Goal: Information Seeking & Learning: Learn about a topic

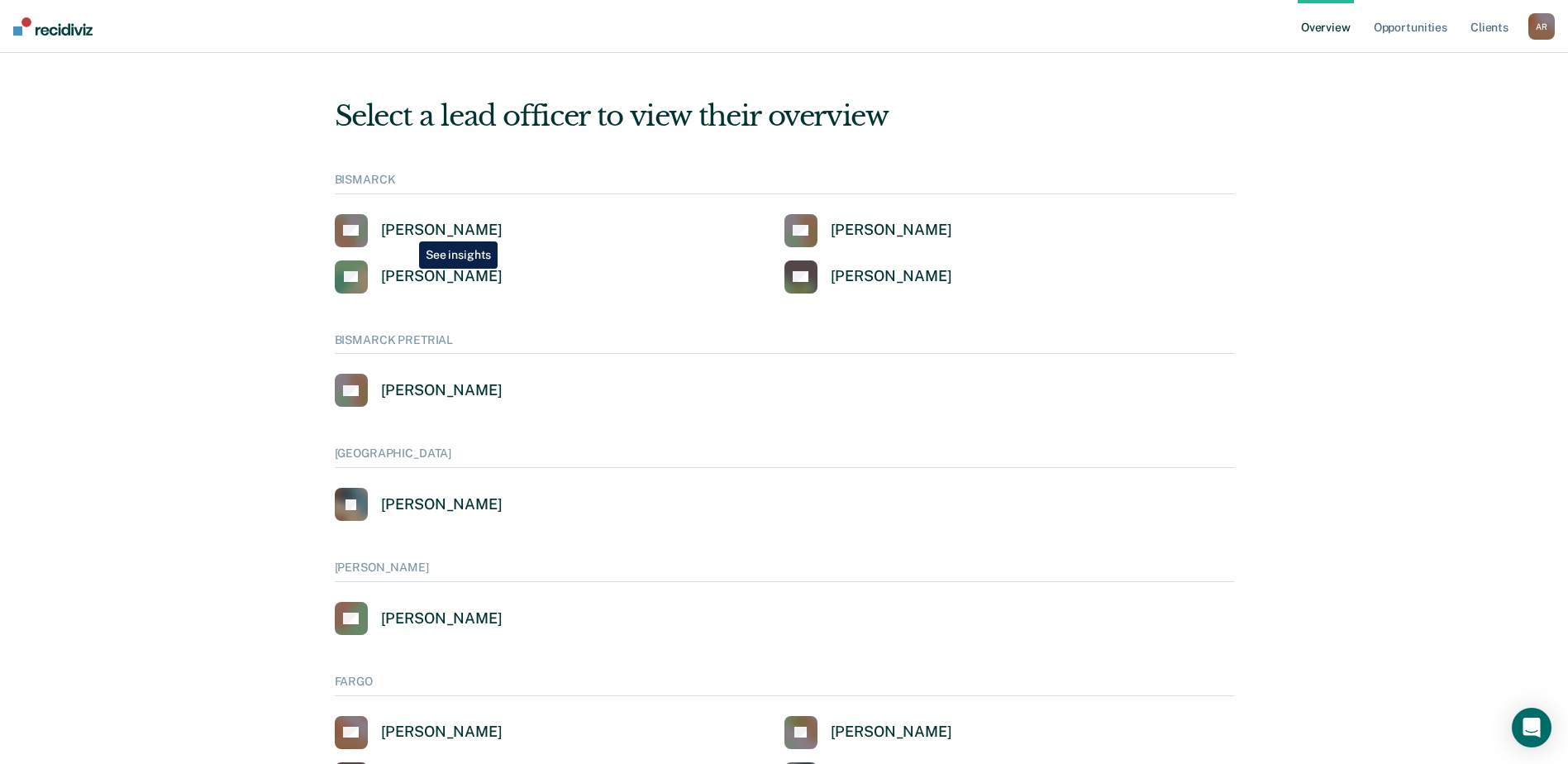
click at [408, 230] on div "Amber Auck" at bounding box center [441, 230] width 121 height 19
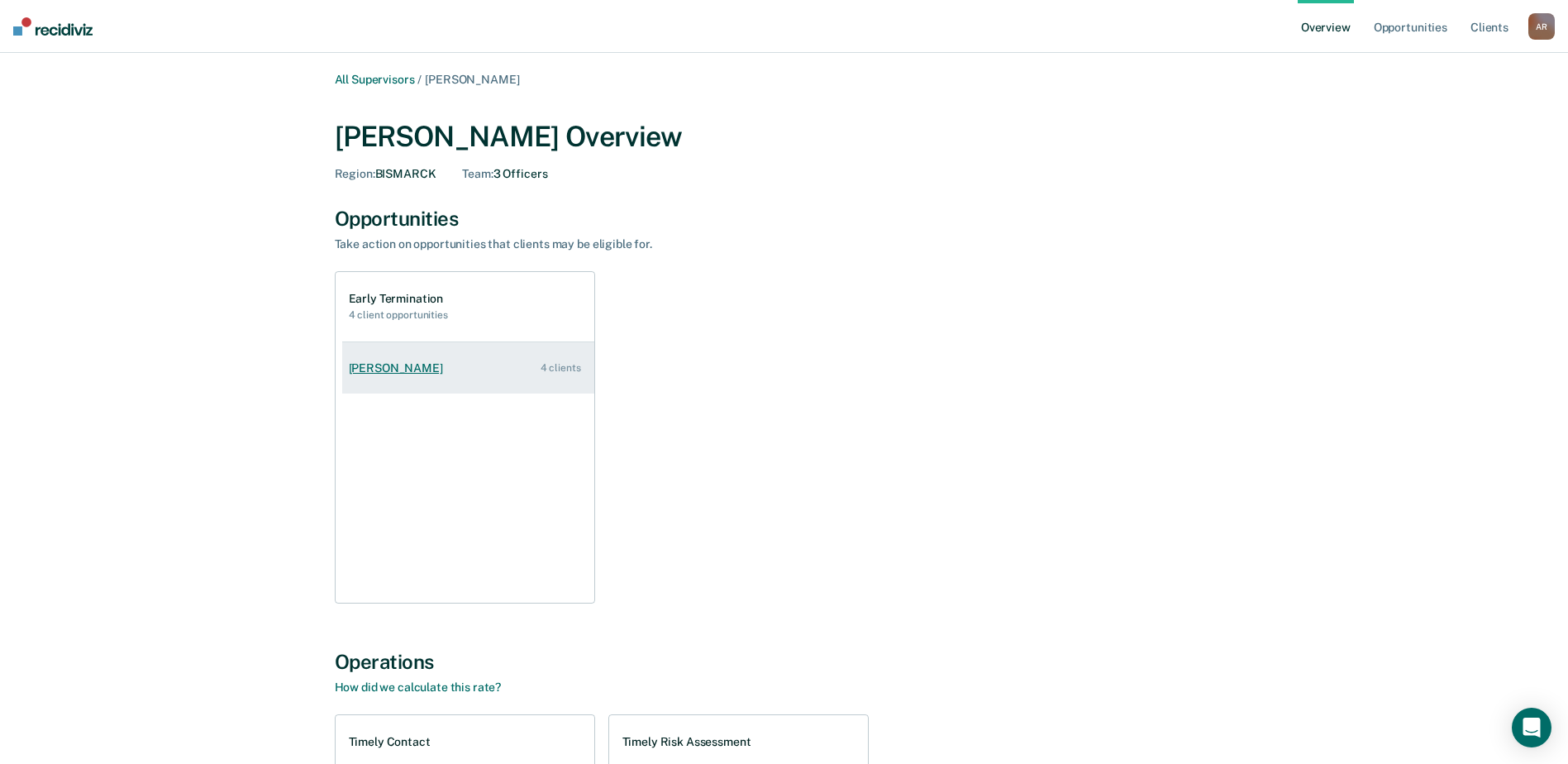
click at [377, 369] on div "Blake Bell" at bounding box center [399, 368] width 101 height 14
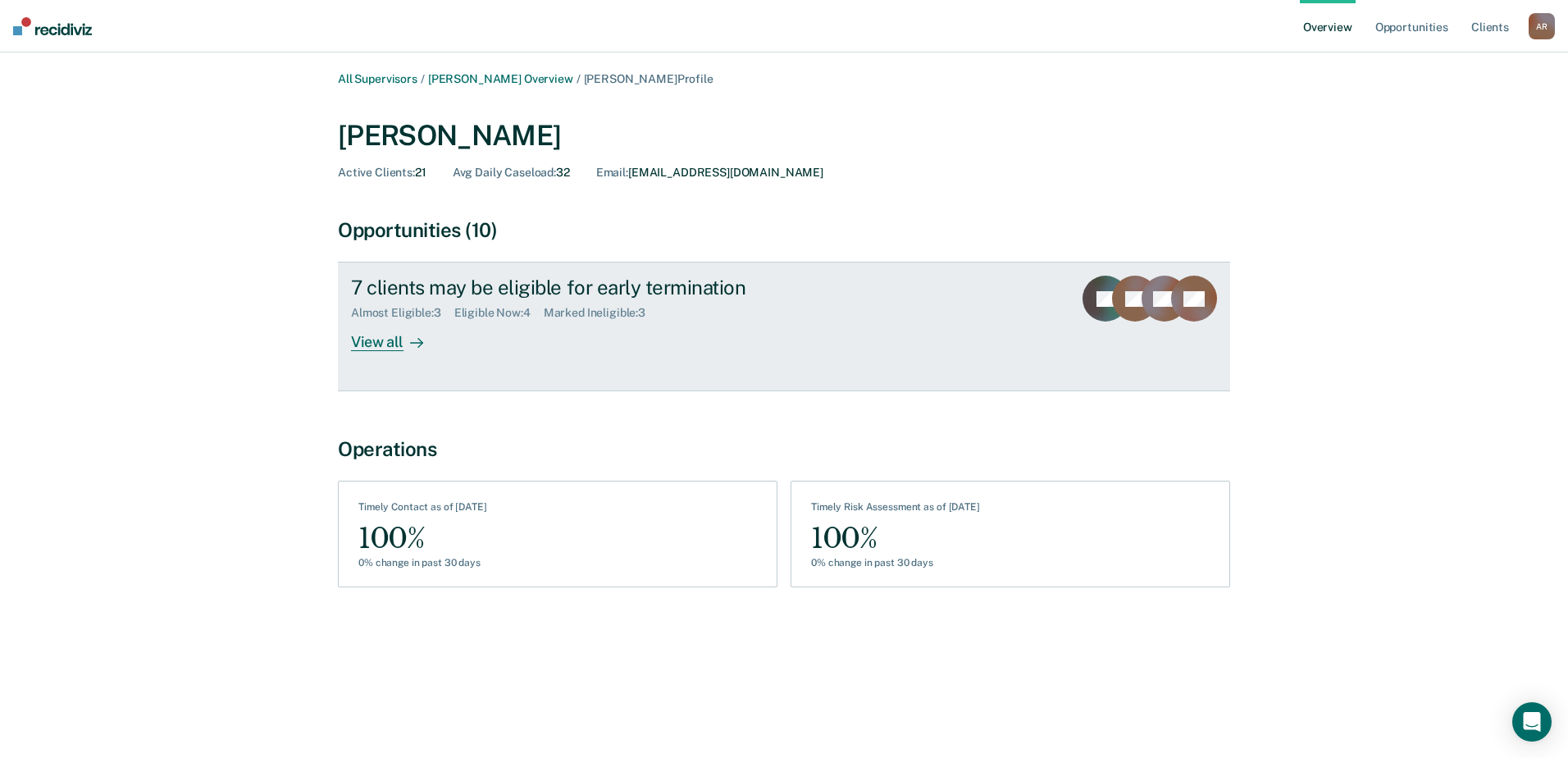
click at [382, 343] on div "View all" at bounding box center [397, 336] width 92 height 32
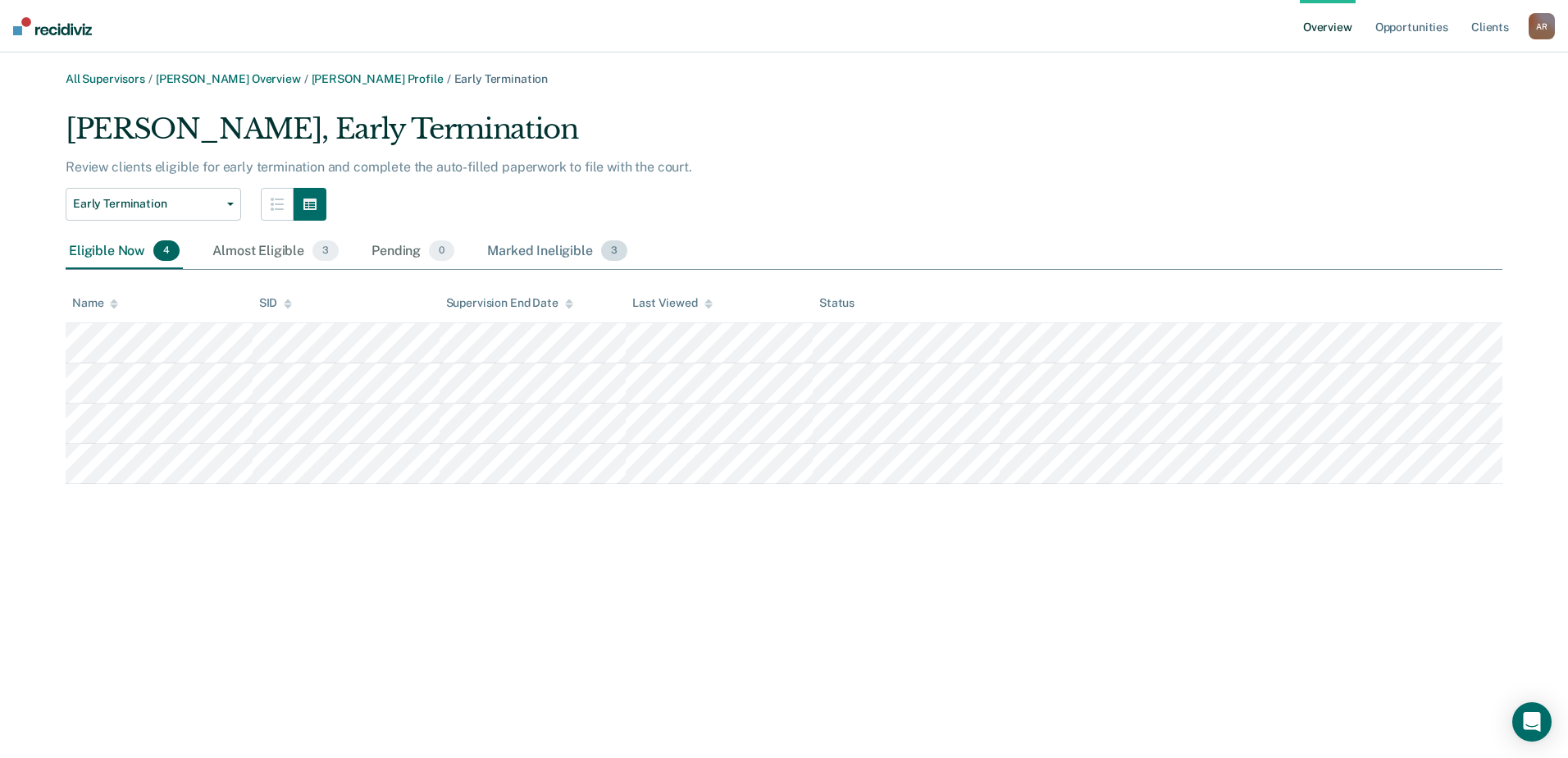
click at [619, 253] on span "3" at bounding box center [613, 252] width 26 height 22
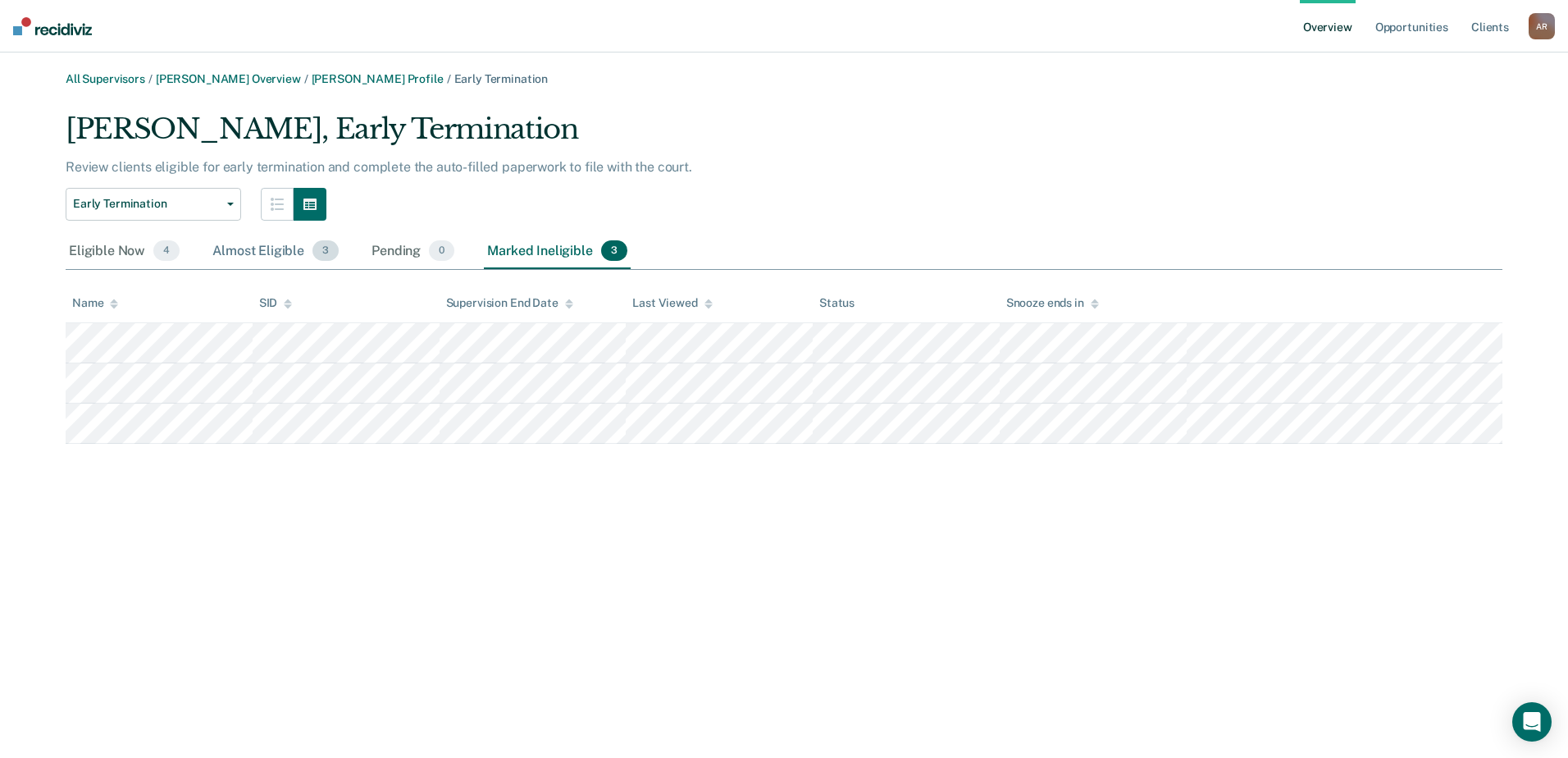
click at [329, 255] on span "3" at bounding box center [325, 252] width 26 height 22
click at [164, 252] on span "4" at bounding box center [166, 252] width 26 height 22
